Goal: Transaction & Acquisition: Purchase product/service

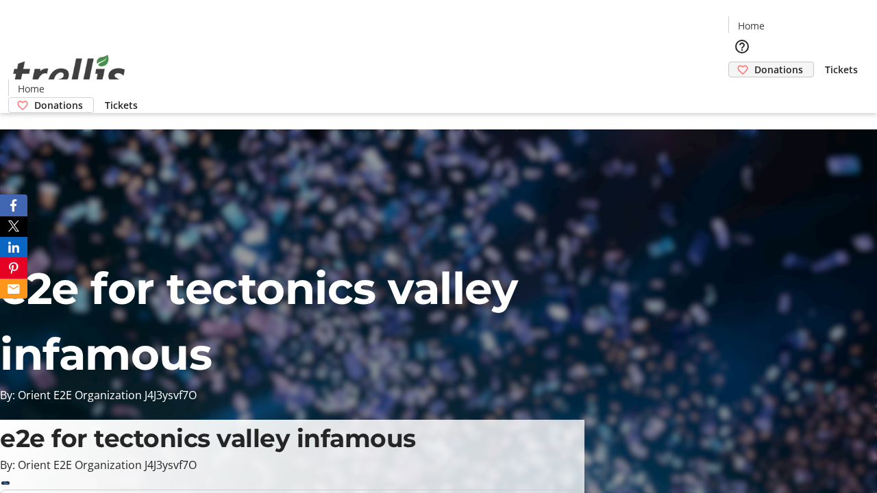
click at [754, 62] on span "Donations" at bounding box center [778, 69] width 49 height 14
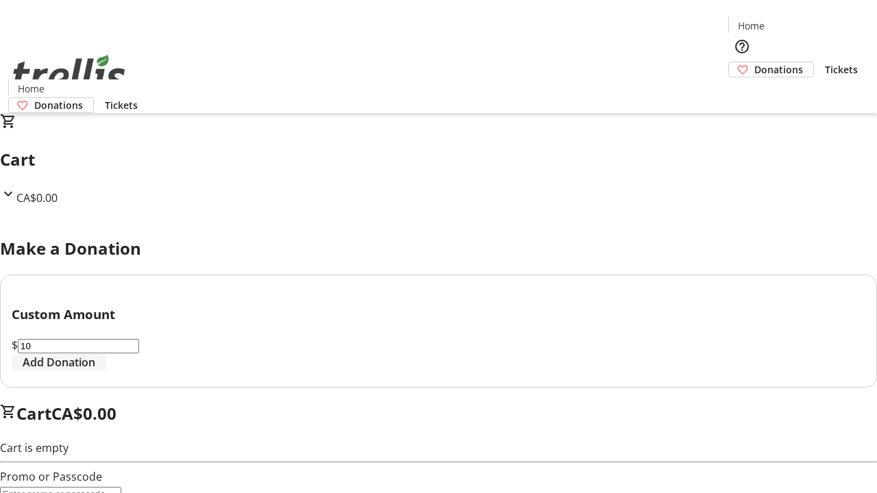
click at [95, 371] on span "Add Donation" at bounding box center [59, 362] width 73 height 16
select select "CA"
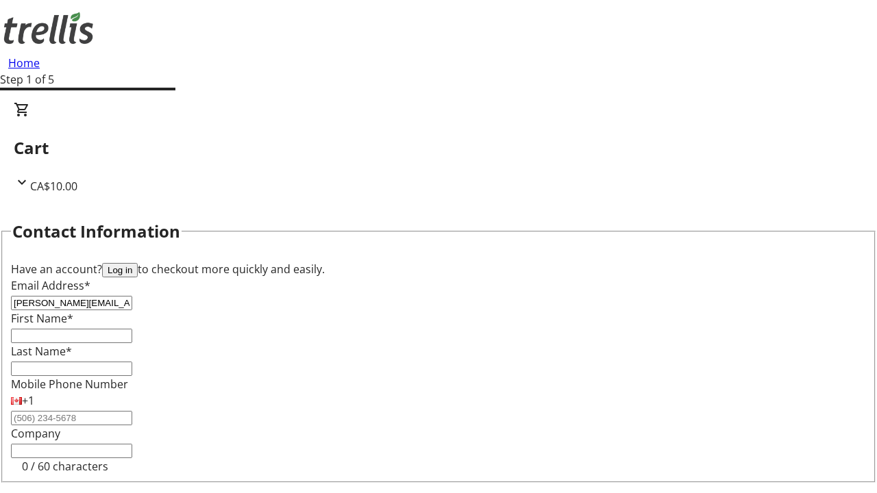
type input "[PERSON_NAME][EMAIL_ADDRESS][DOMAIN_NAME]"
type input "[PERSON_NAME]"
type input "[STREET_ADDRESS][PERSON_NAME]"
type input "Kelowna"
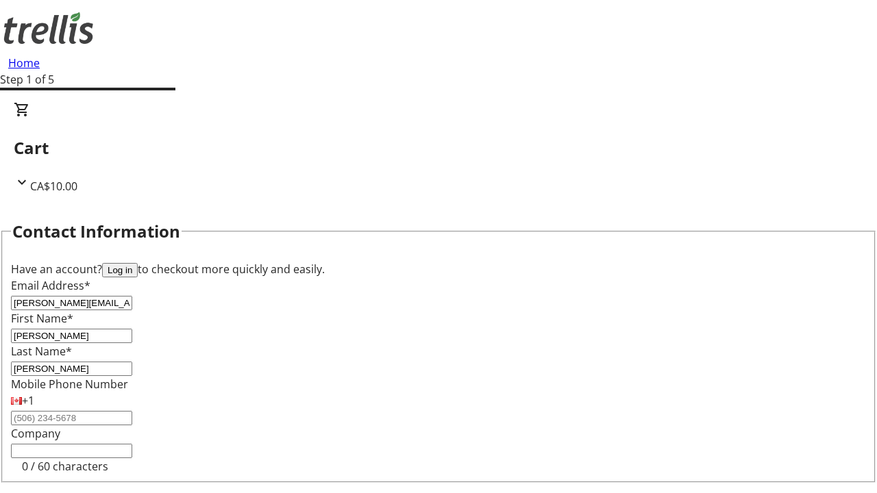
select select "BC"
type input "Kelowna"
type input "V1Y 0C2"
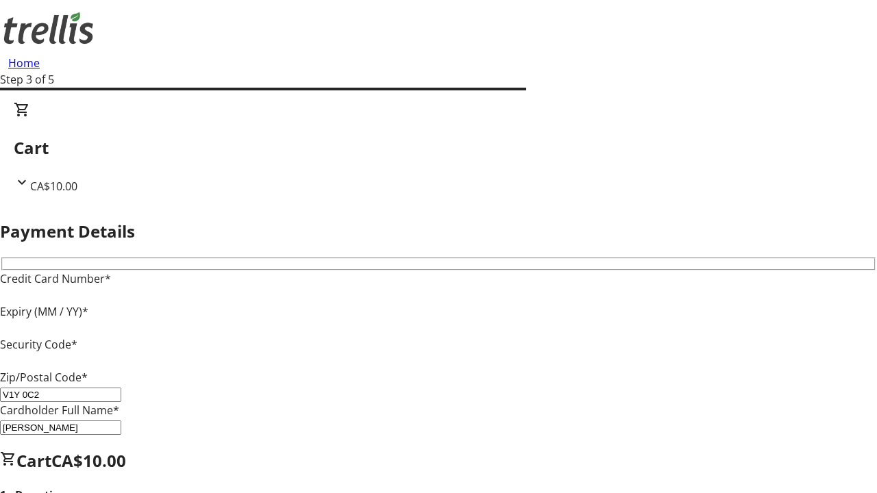
type input "V1Y 0C2"
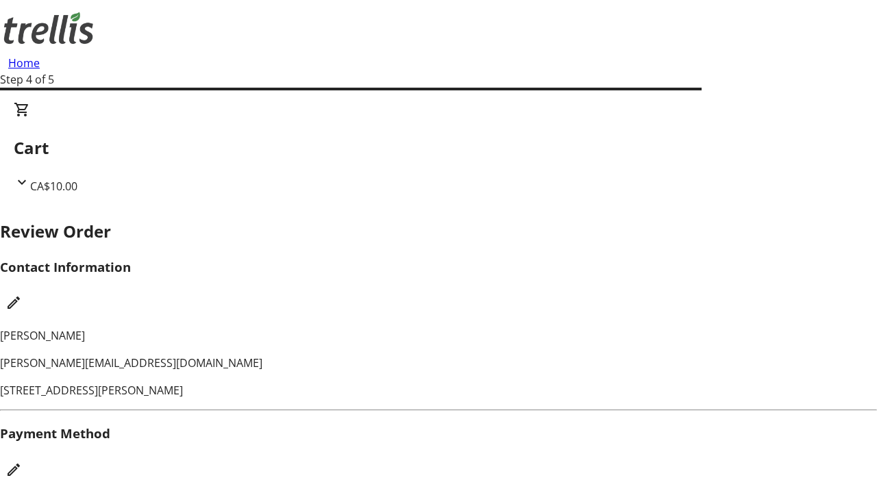
checkbox input "false"
